Goal: Book appointment/travel/reservation

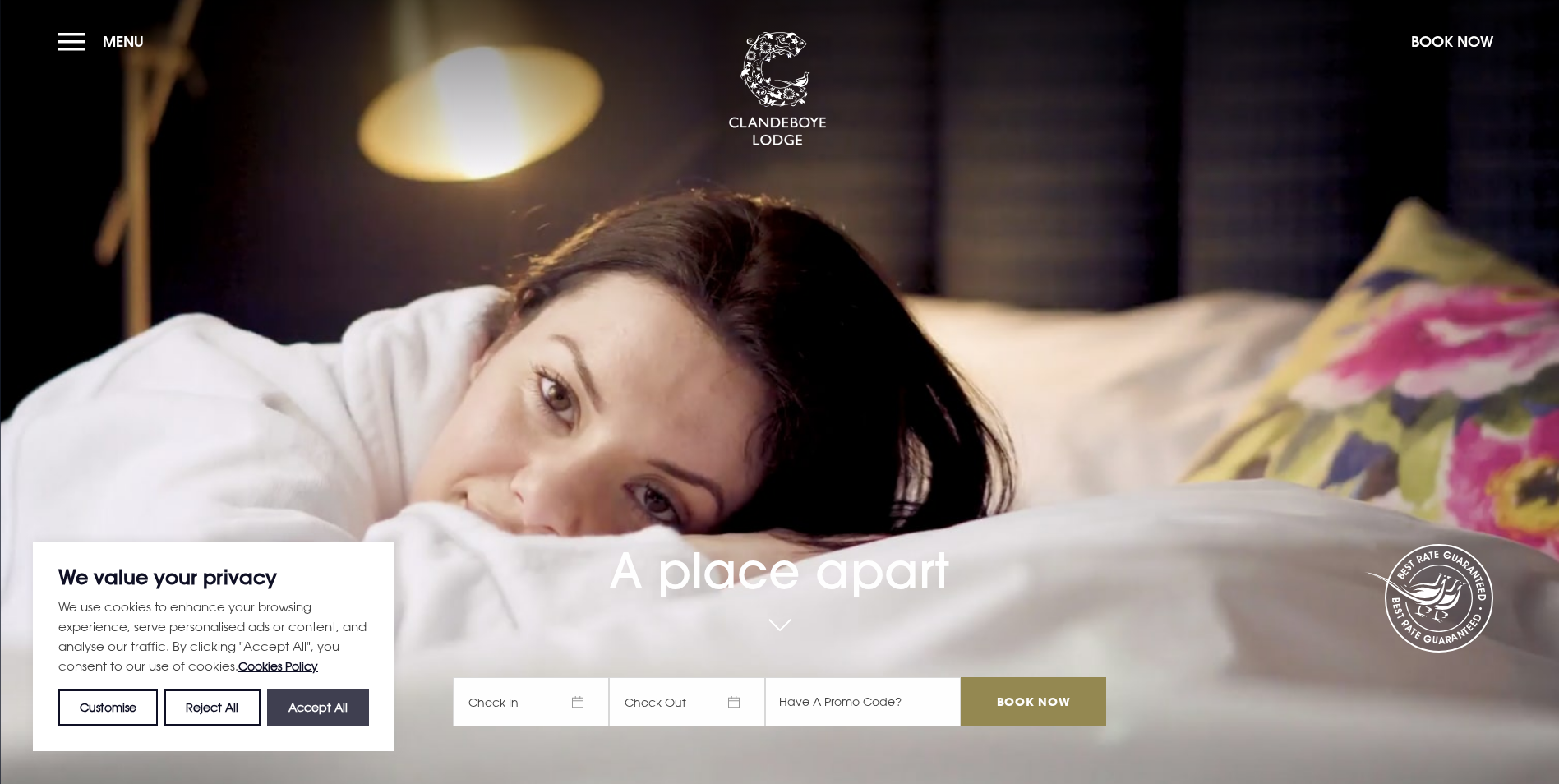
click at [307, 699] on button "Accept All" at bounding box center [318, 707] width 102 height 36
checkbox input "true"
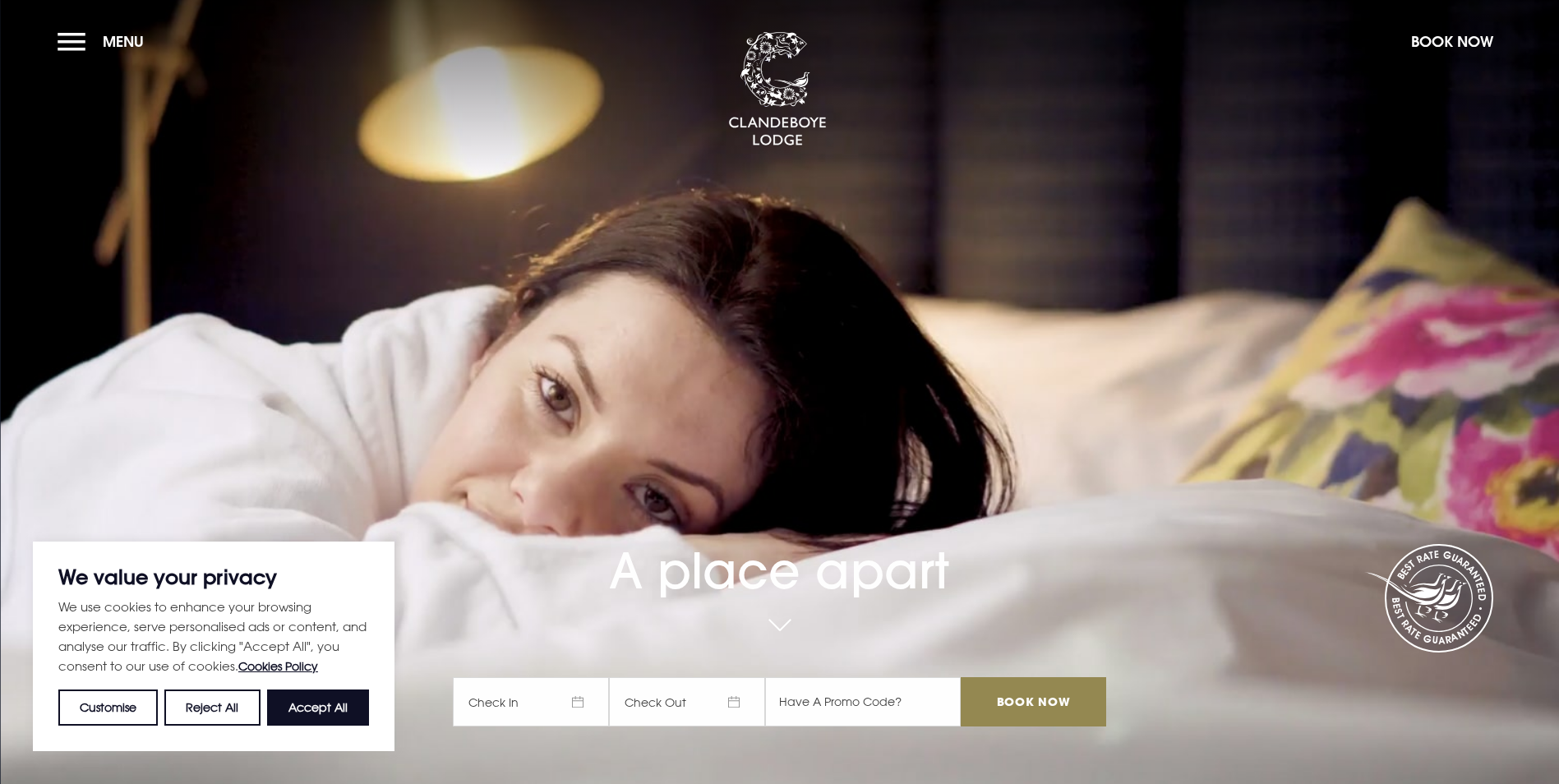
checkbox input "true"
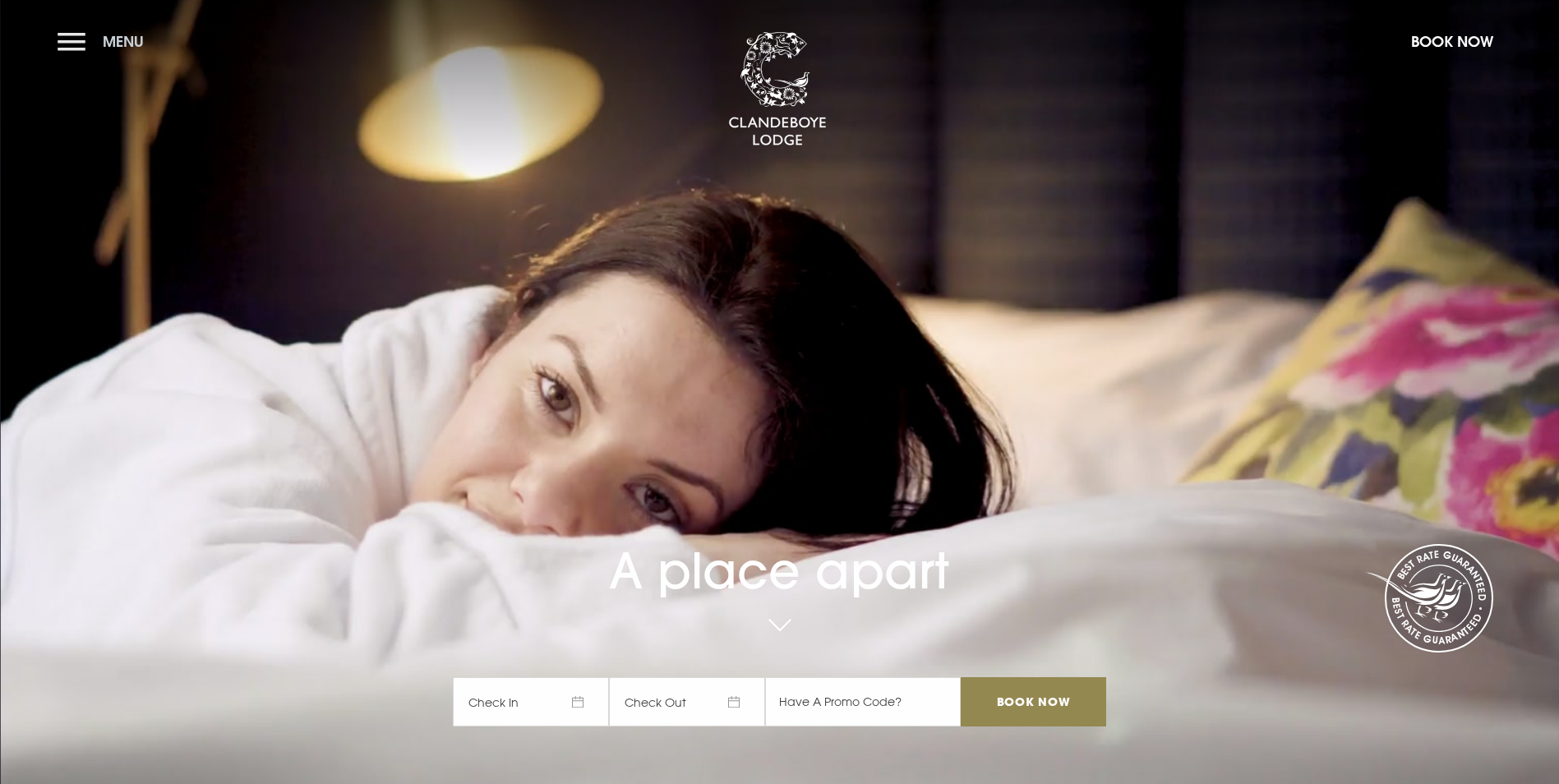
click at [70, 45] on button "Menu" at bounding box center [105, 42] width 95 height 35
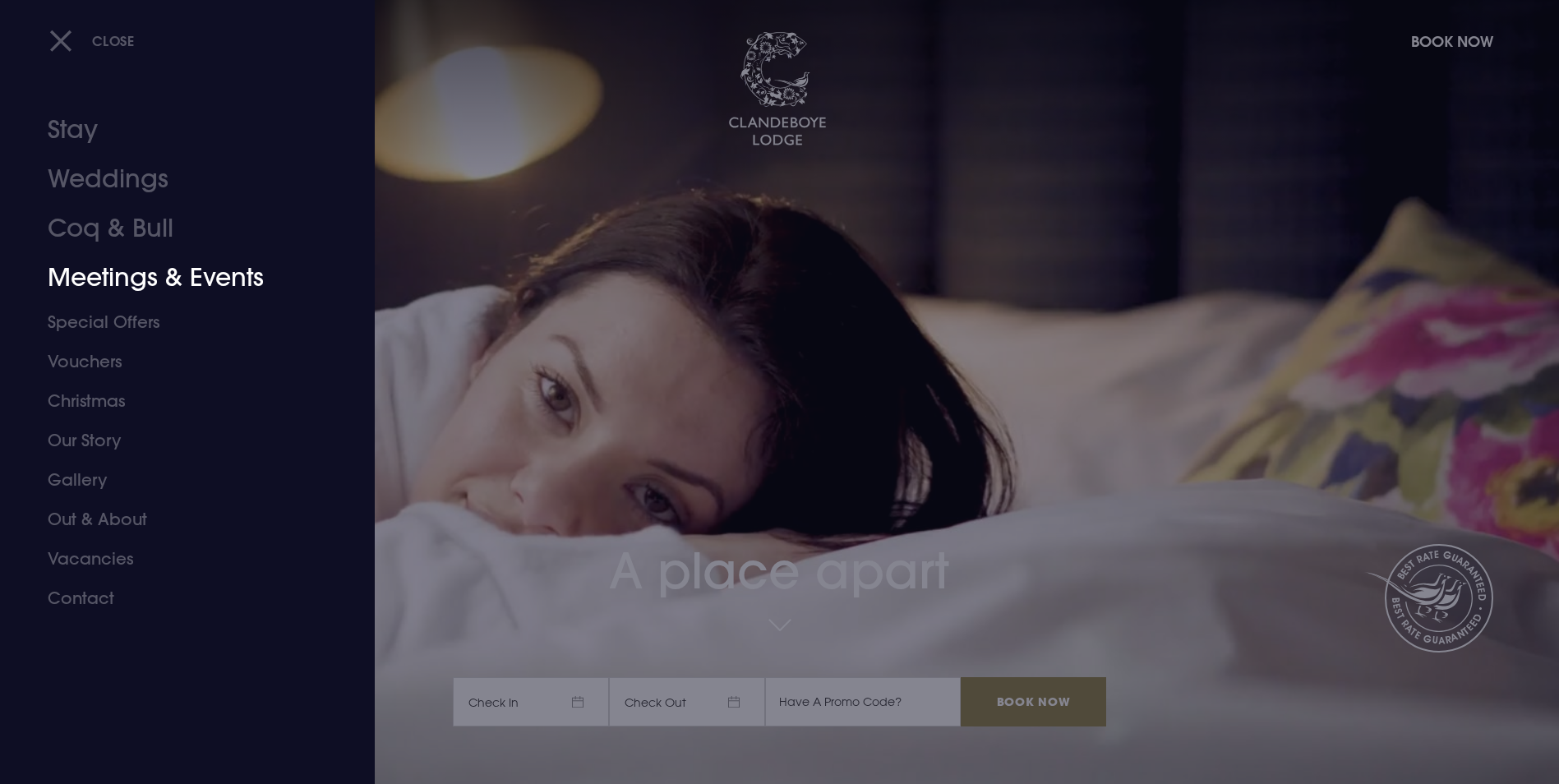
click at [113, 272] on link "Meetings & Events" at bounding box center [177, 277] width 260 height 49
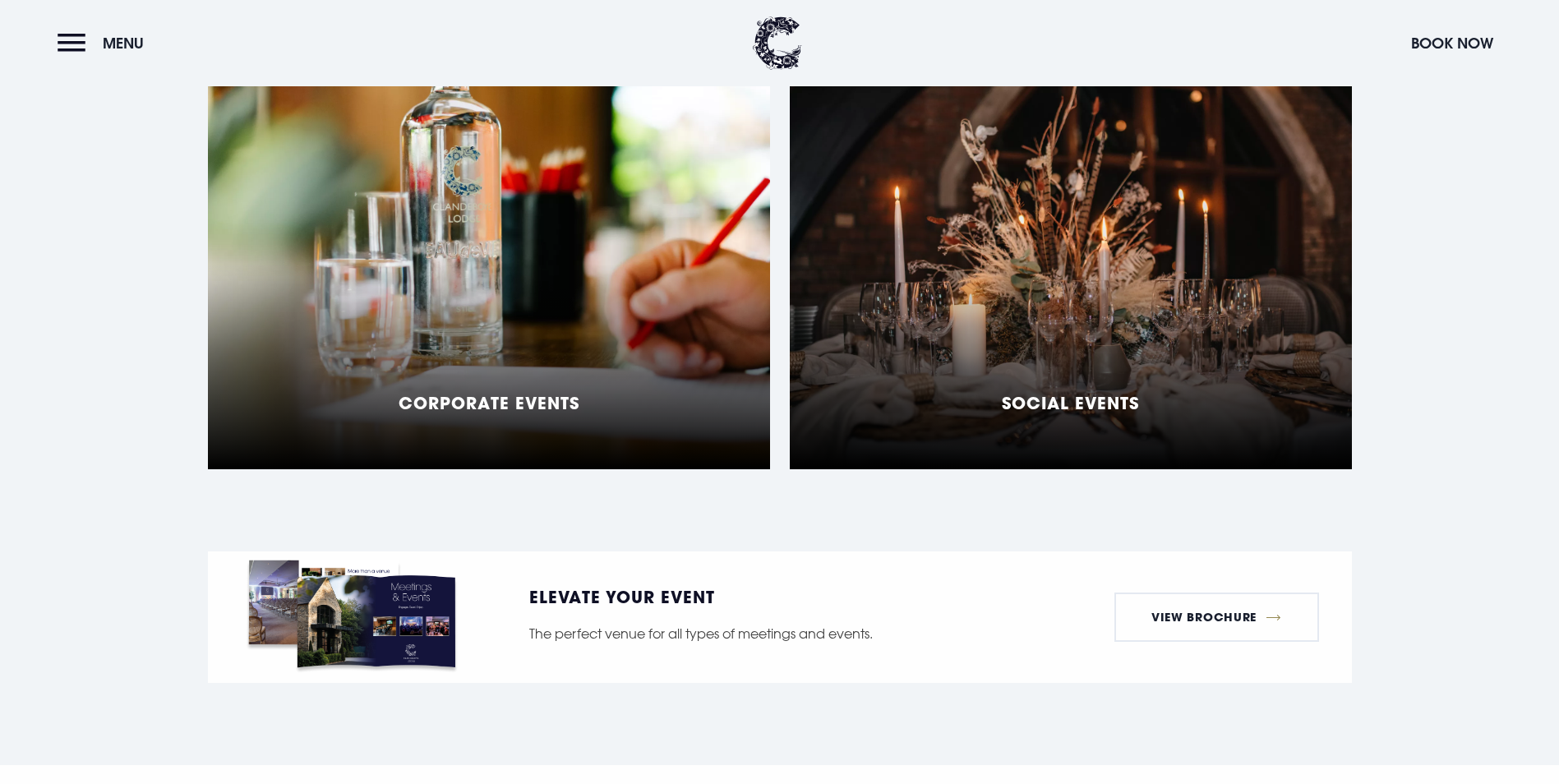
scroll to position [1397, 0]
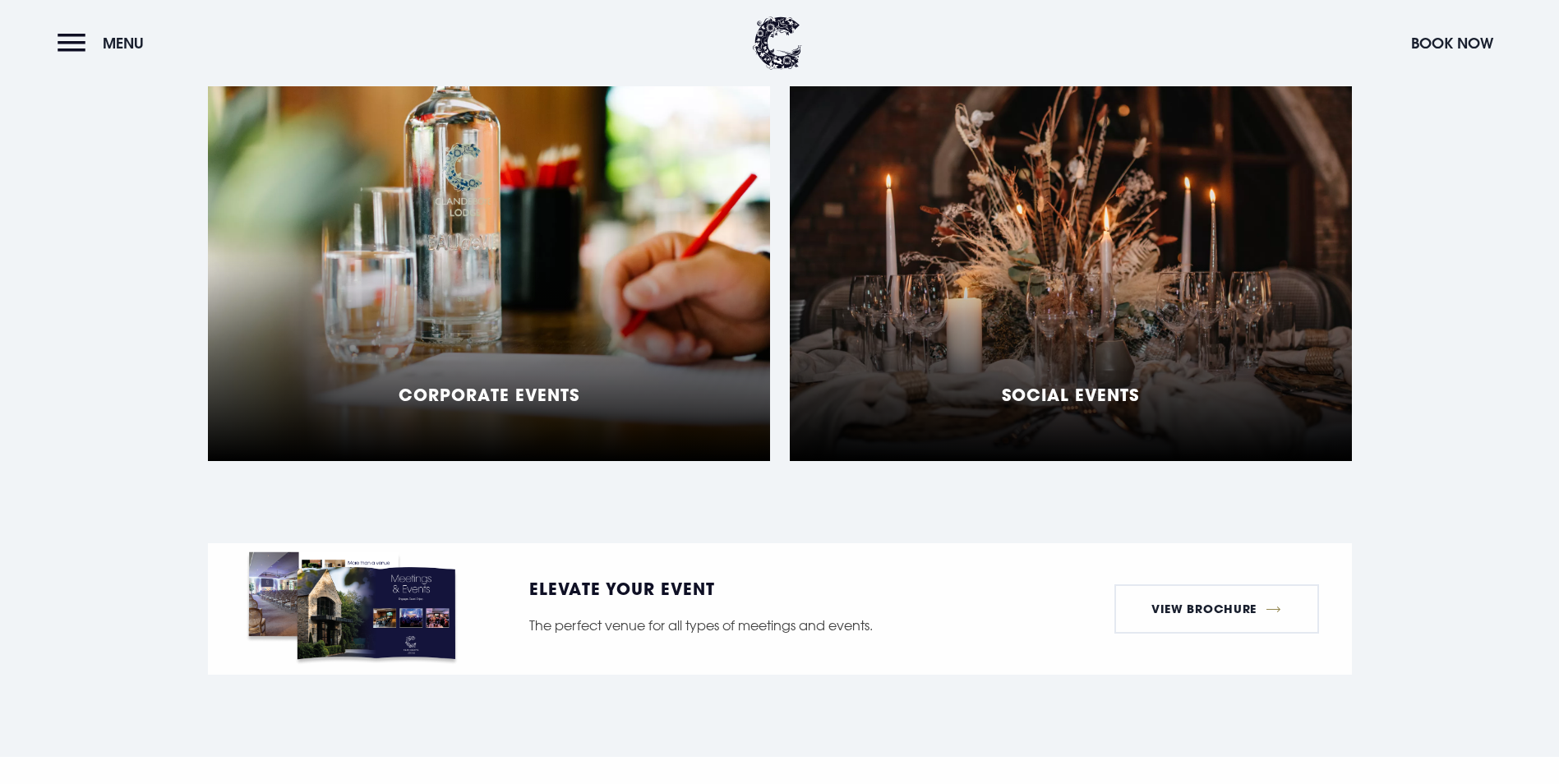
click at [1067, 405] on h5 "Social Events" at bounding box center [1071, 394] width 138 height 20
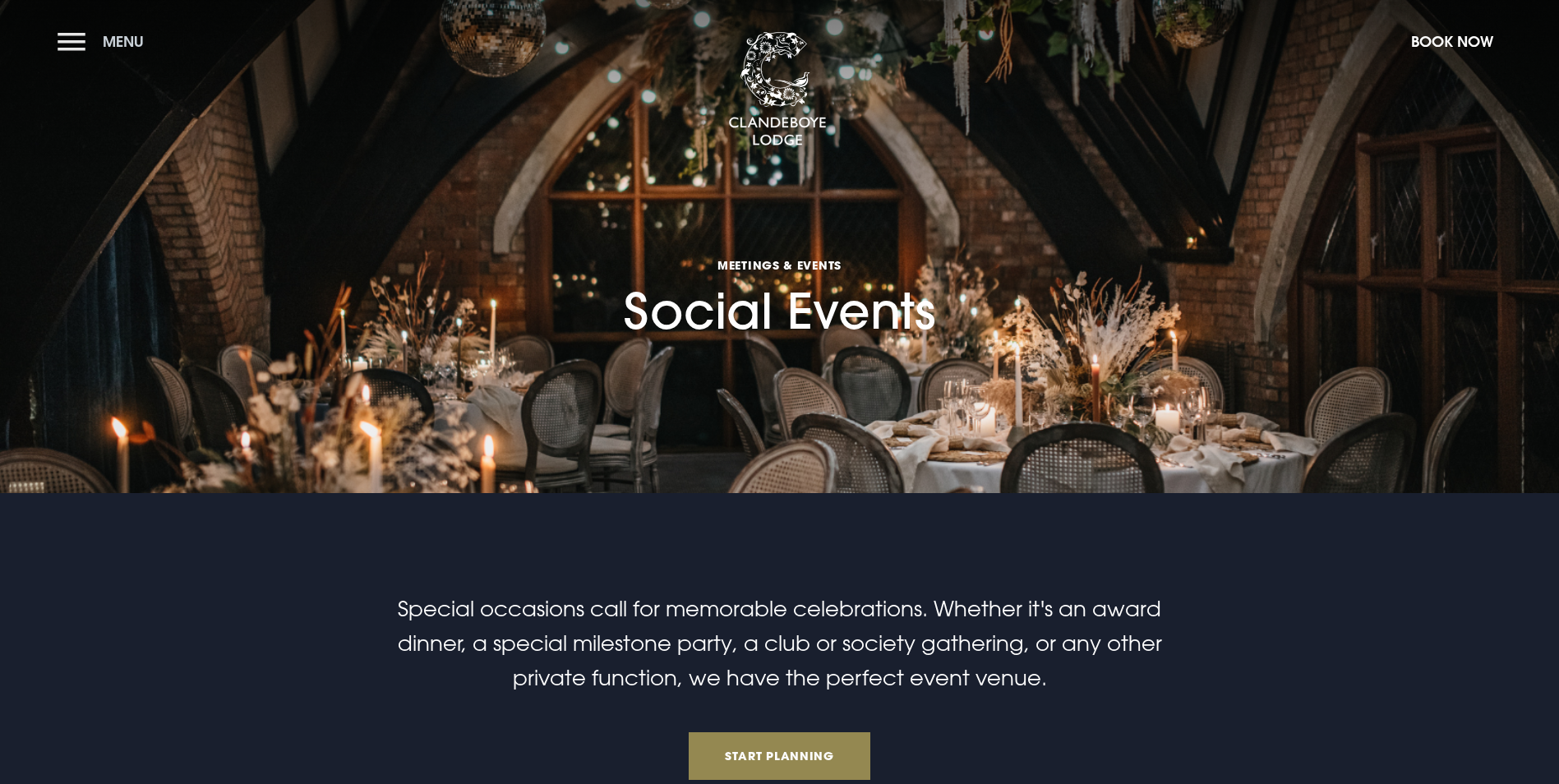
click at [73, 46] on button "Menu" at bounding box center [105, 42] width 95 height 35
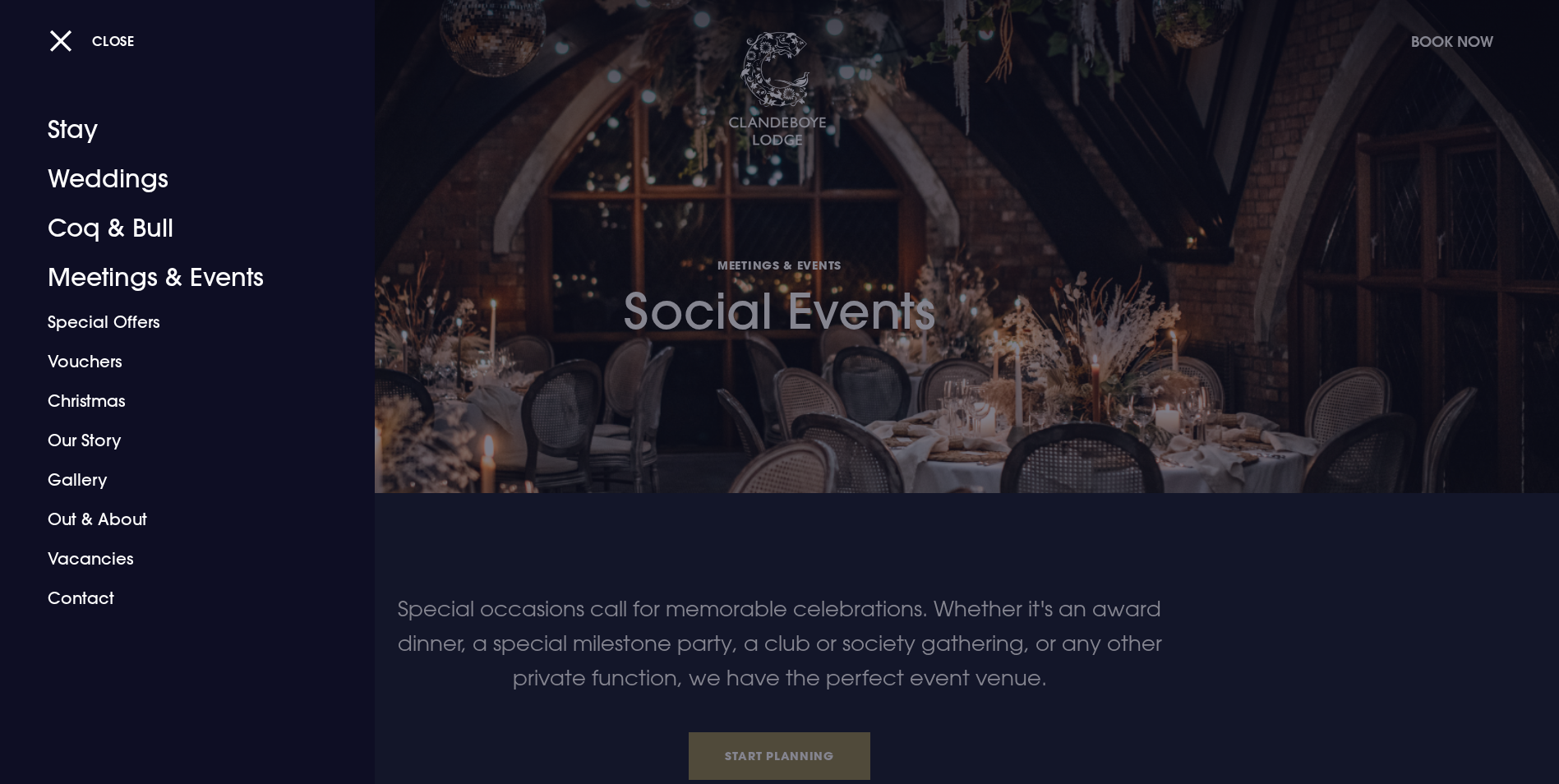
drag, startPoint x: 54, startPoint y: 36, endPoint x: 187, endPoint y: 16, distance: 134.5
click at [54, 36] on button "Close" at bounding box center [92, 41] width 86 height 33
